Goal: Information Seeking & Learning: Check status

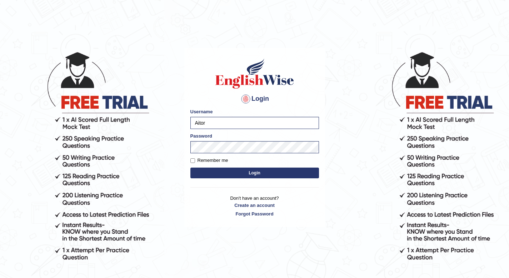
click at [216, 161] on label "Remember me" at bounding box center [210, 160] width 38 height 7
click at [195, 161] on input "Remember me" at bounding box center [193, 160] width 5 height 5
checkbox input "true"
click at [216, 168] on button "Login" at bounding box center [255, 173] width 129 height 11
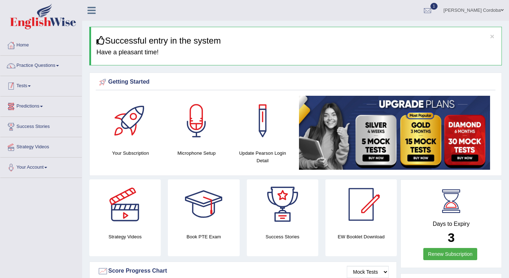
click at [25, 84] on link "Tests" at bounding box center [41, 85] width 82 height 18
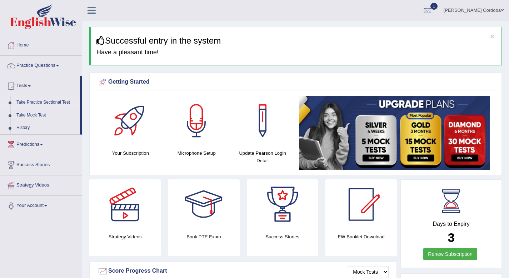
click at [33, 103] on link "Take Practice Sectional Test" at bounding box center [46, 102] width 67 height 13
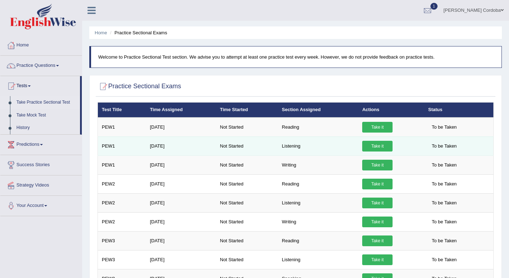
click at [376, 146] on link "Take it" at bounding box center [378, 146] width 30 height 11
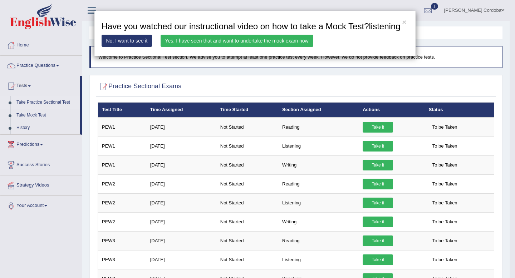
click at [207, 47] on link "Yes, I have seen that and want to undertake the mock exam now" at bounding box center [237, 41] width 153 height 12
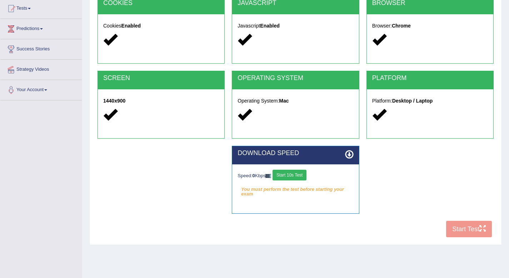
scroll to position [87, 0]
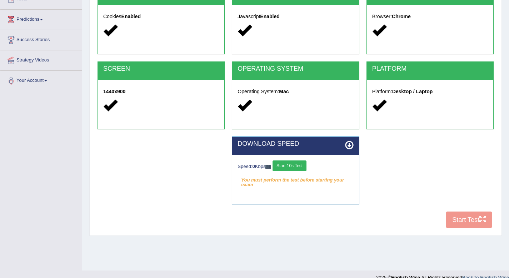
click at [302, 166] on button "Start 10s Test" at bounding box center [290, 166] width 34 height 11
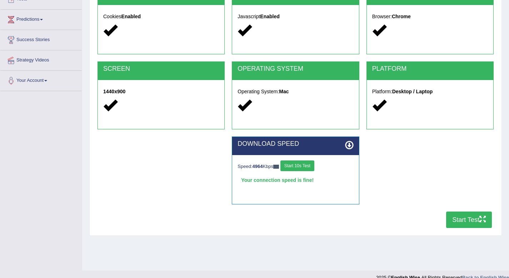
click at [458, 220] on button "Start Test" at bounding box center [470, 220] width 46 height 16
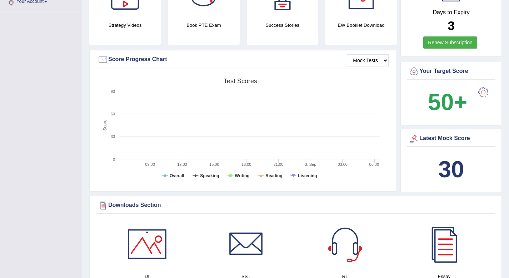
scroll to position [167, 0]
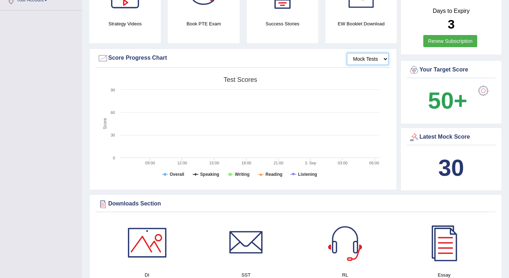
click at [375, 59] on select "Mock Tests" at bounding box center [368, 59] width 42 height 12
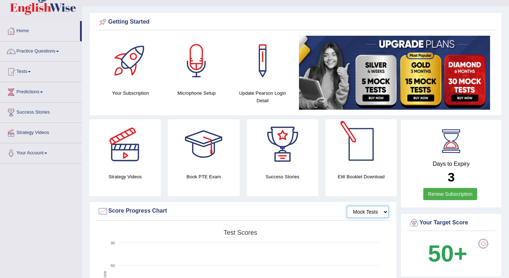
scroll to position [13, 0]
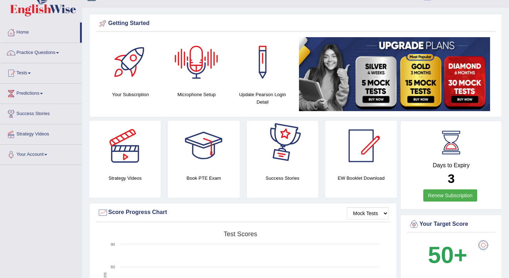
click at [291, 174] on h4 "Success Stories" at bounding box center [283, 178] width 72 height 8
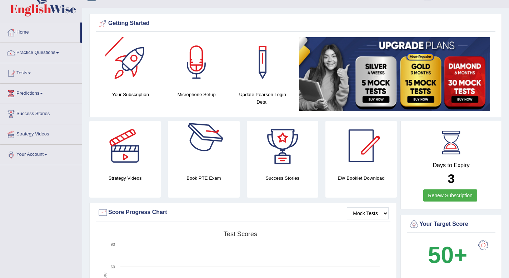
click at [280, 154] on div at bounding box center [283, 146] width 50 height 50
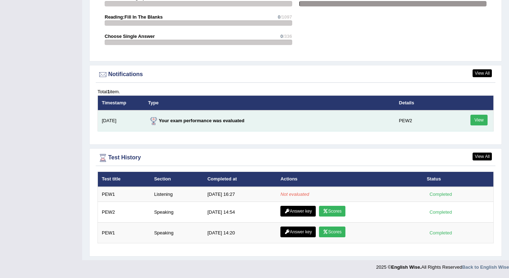
scroll to position [808, 0]
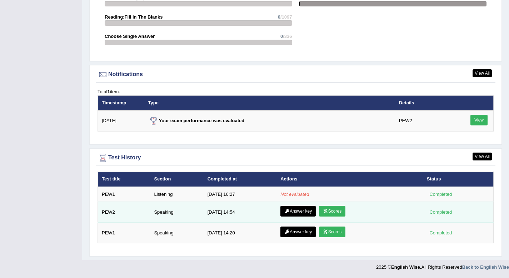
click at [335, 212] on link "Scores" at bounding box center [332, 211] width 26 height 11
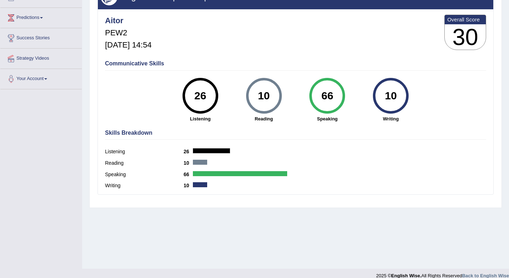
scroll to position [91, 0]
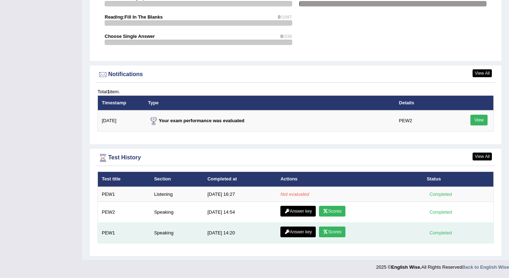
click at [342, 238] on td "Answer key Scores" at bounding box center [350, 233] width 146 height 21
click at [342, 237] on link "Scores" at bounding box center [332, 232] width 26 height 11
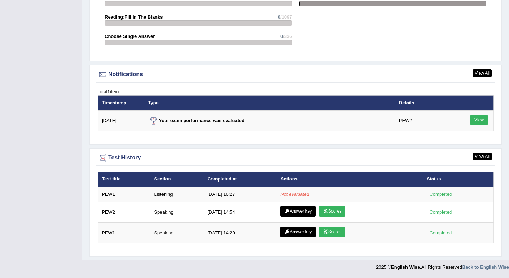
scroll to position [807, 0]
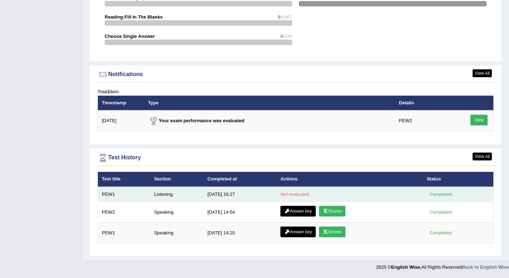
click at [293, 194] on em "Not evaluated" at bounding box center [295, 194] width 29 height 5
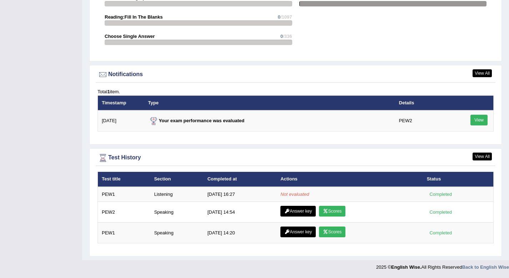
scroll to position [808, 0]
